Goal: Complete application form

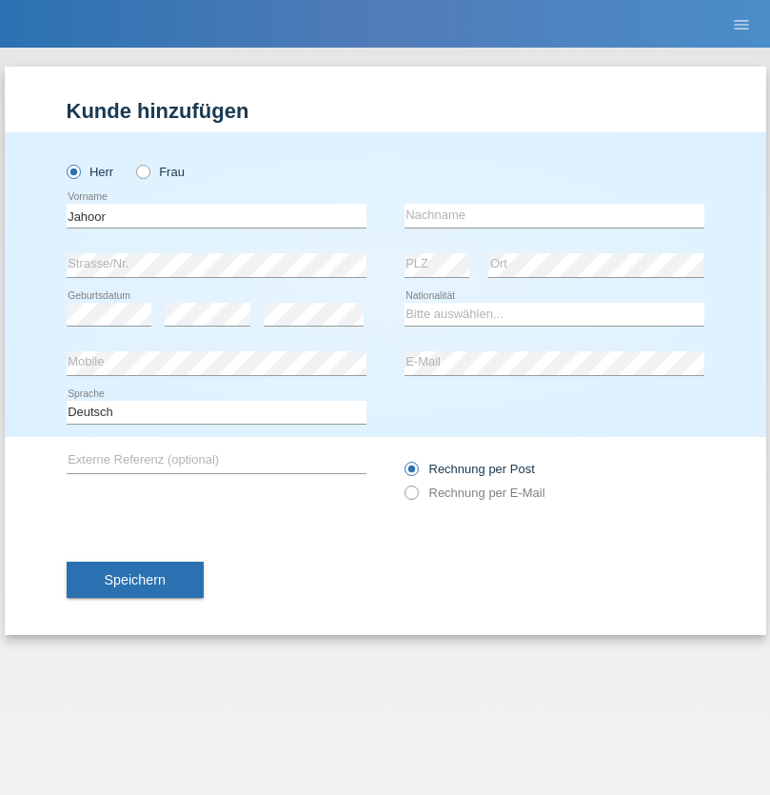
type input "[PERSON_NAME]"
click at [554, 215] on input "text" at bounding box center [555, 216] width 300 height 24
type input "Jalal"
select select "CH"
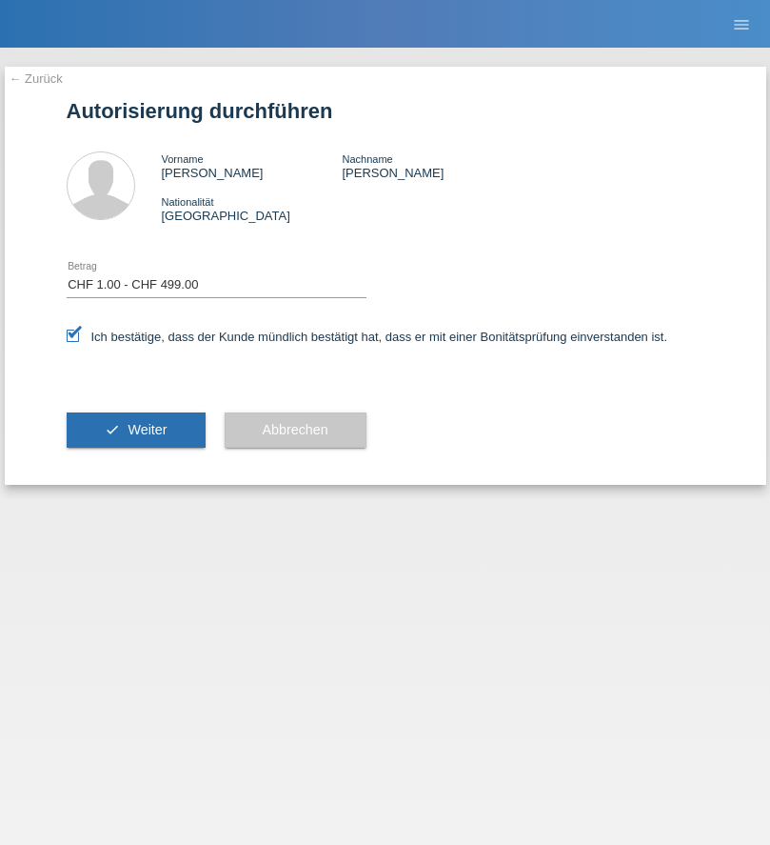
select select "1"
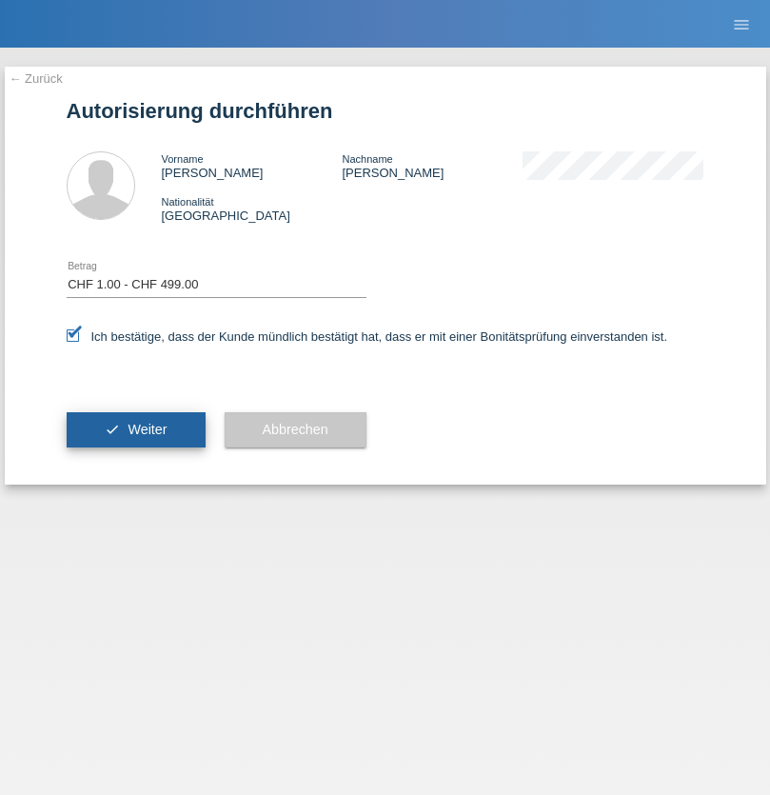
click at [135, 429] on span "Weiter" at bounding box center [147, 429] width 39 height 15
